Goal: Download file/media

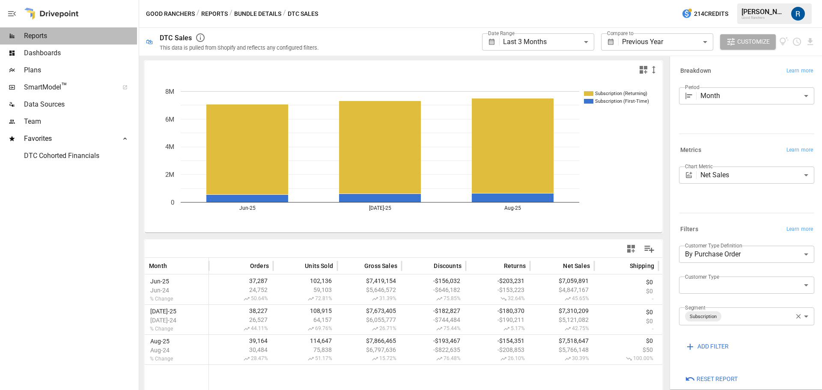
click at [32, 31] on div "Reports" at bounding box center [68, 35] width 137 height 17
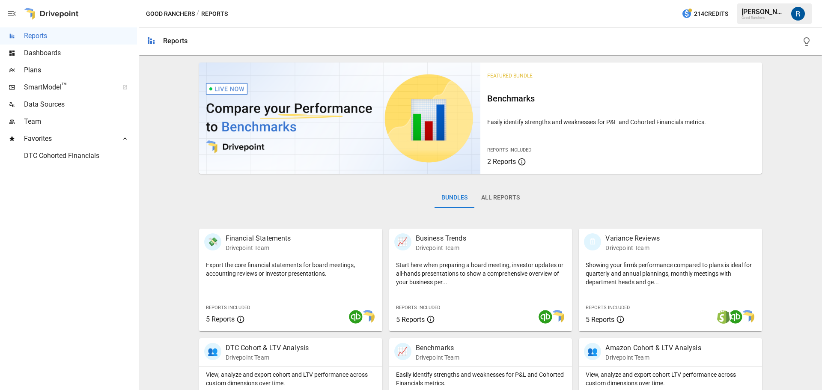
click at [520, 203] on button "All Reports" at bounding box center [500, 197] width 52 height 21
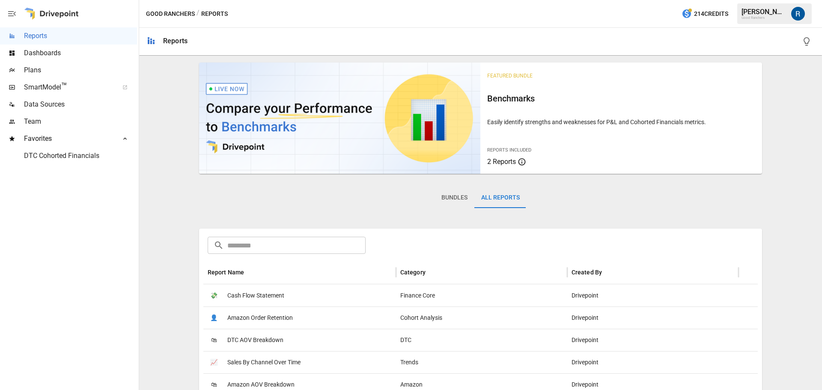
click at [350, 241] on input "text" at bounding box center [296, 245] width 139 height 17
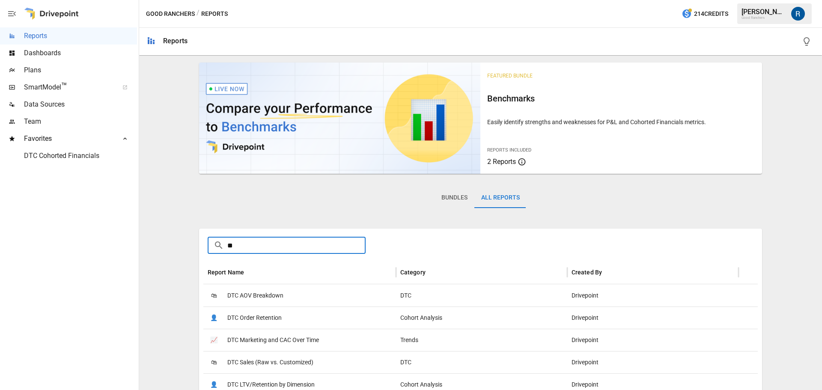
type input "*"
type input "****"
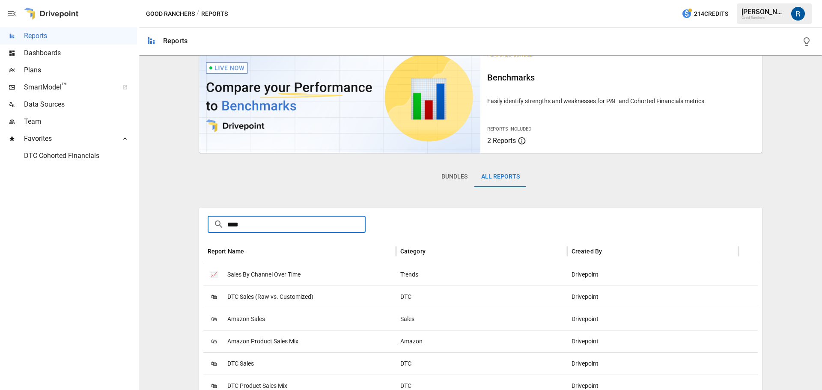
scroll to position [38, 0]
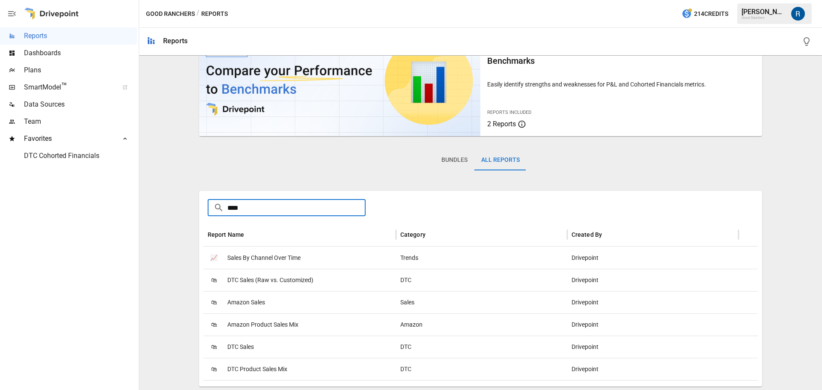
click at [312, 372] on div "🛍 DTC Product Sales Mix" at bounding box center [299, 369] width 193 height 22
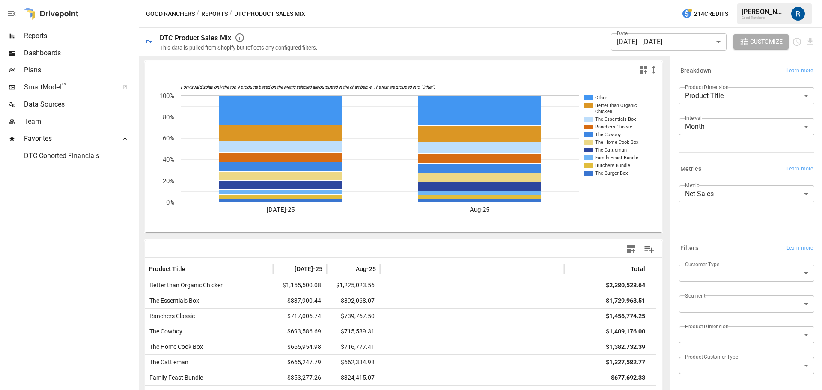
click at [648, 50] on div "Date [DATE] - [DATE] ****** ​" at bounding box center [669, 42] width 116 height 24
click at [647, 0] on body "Reports Dashboards Plans SmartModel ™ Data Sources Team Favorites DTC Cohorted …" at bounding box center [411, 0] width 822 height 0
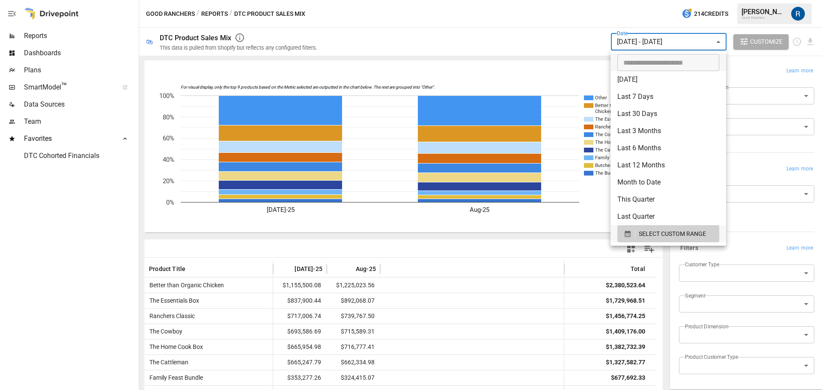
click at [655, 139] on li "Last 6 Months" at bounding box center [668, 147] width 116 height 17
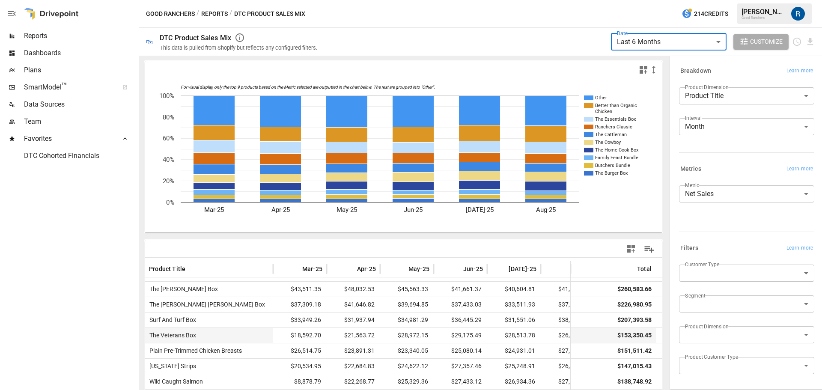
scroll to position [321, 0]
click at [812, 41] on icon "Download report" at bounding box center [810, 41] width 6 height 7
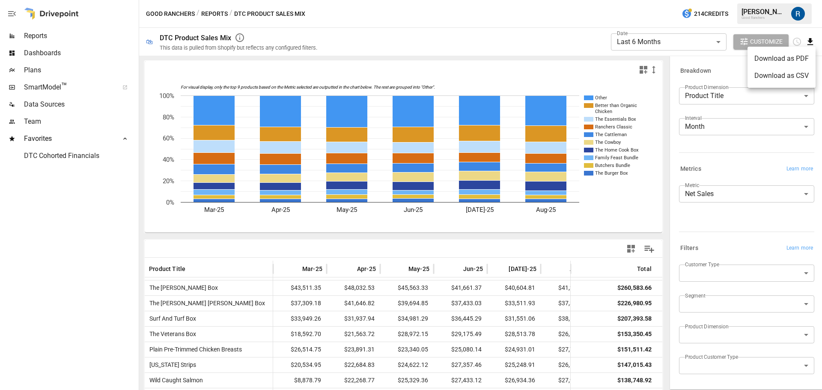
click at [544, 47] on div at bounding box center [411, 195] width 822 height 390
click at [633, 0] on body "**********" at bounding box center [411, 0] width 822 height 0
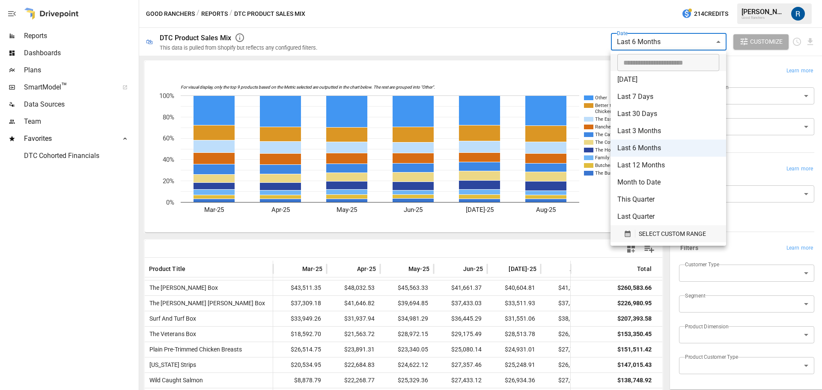
click at [665, 232] on span "SELECT CUSTOM RANGE" at bounding box center [671, 233] width 67 height 11
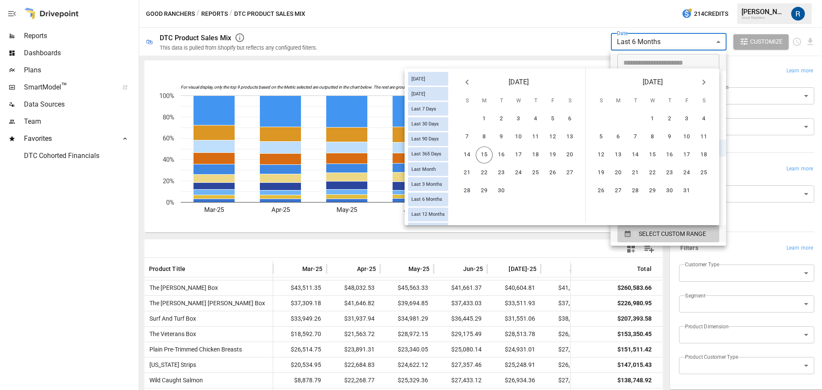
click at [466, 81] on icon "Previous month" at bounding box center [466, 82] width 3 height 5
click at [472, 84] on icon "Previous month" at bounding box center [467, 82] width 10 height 10
click at [472, 84] on button "Previous month" at bounding box center [466, 82] width 17 height 17
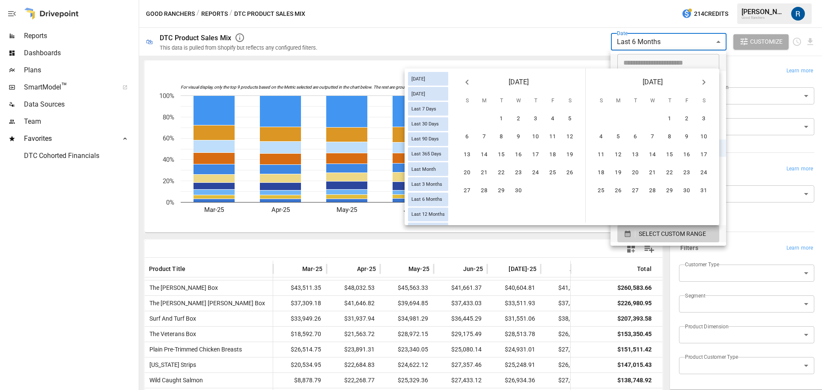
click at [472, 84] on button "Previous month" at bounding box center [466, 82] width 17 height 17
click at [468, 82] on icon "Previous month" at bounding box center [467, 82] width 10 height 10
click at [516, 119] on button "1" at bounding box center [518, 118] width 17 height 17
click at [708, 78] on button "Next month" at bounding box center [703, 82] width 17 height 17
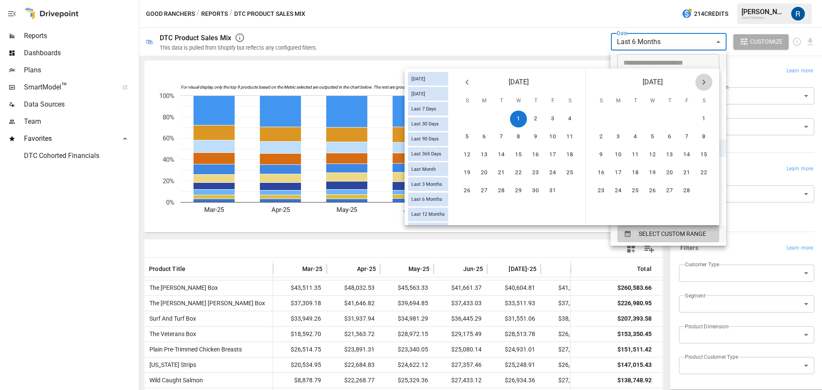
click at [708, 79] on icon "Next month" at bounding box center [703, 82] width 10 height 10
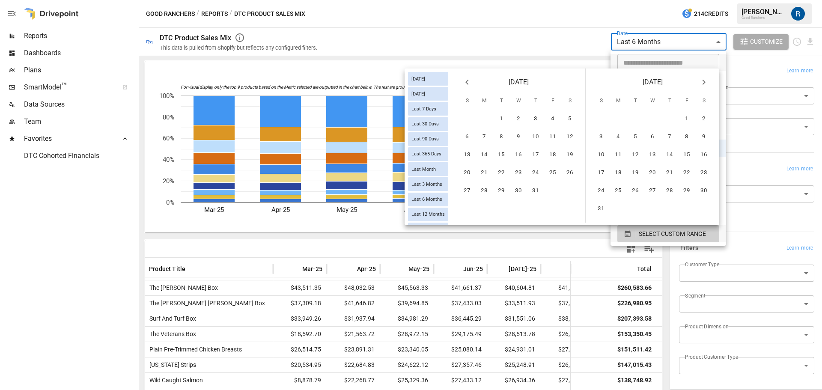
scroll to position [0, 0]
click at [708, 79] on icon "Next month" at bounding box center [703, 82] width 10 height 10
click at [619, 154] on button "15" at bounding box center [617, 154] width 17 height 17
type input "******"
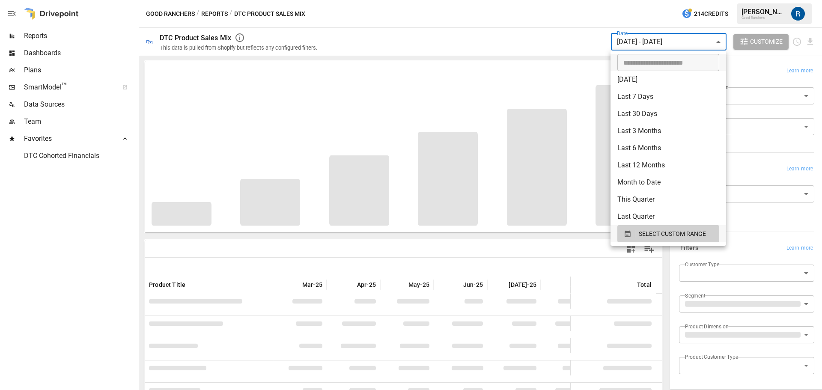
click at [558, 67] on div at bounding box center [411, 195] width 822 height 390
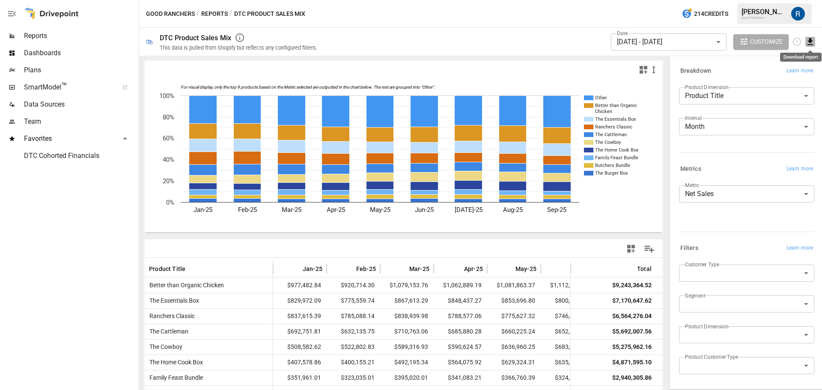
click at [812, 41] on icon "Download report" at bounding box center [810, 42] width 10 height 10
click at [793, 73] on li "Download as CSV" at bounding box center [781, 75] width 68 height 17
